Goal: Check status: Check status

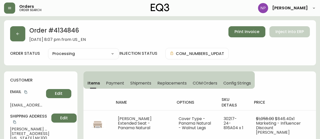
select select "PROCESSING"
click at [14, 29] on button "button" at bounding box center [17, 33] width 15 height 15
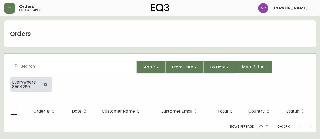
click at [37, 63] on div at bounding box center [73, 67] width 126 height 12
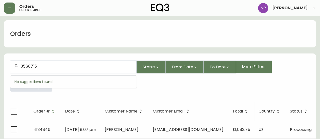
type input "8568715"
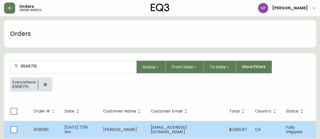
click at [99, 130] on td "[DATE] 7:59 am" at bounding box center [79, 130] width 39 height 18
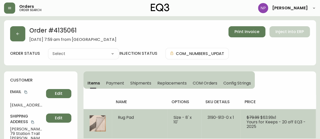
type input "Fully Shipped"
select select "FULLY_SHIPPED"
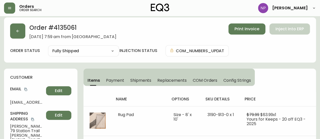
scroll to position [3, 0]
click at [15, 32] on button "button" at bounding box center [17, 30] width 15 height 15
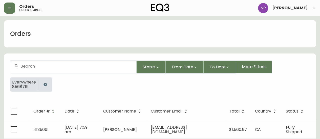
click at [45, 67] on input "text" at bounding box center [77, 66] width 112 height 5
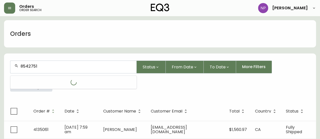
type input "8542751"
